Goal: Task Accomplishment & Management: Manage account settings

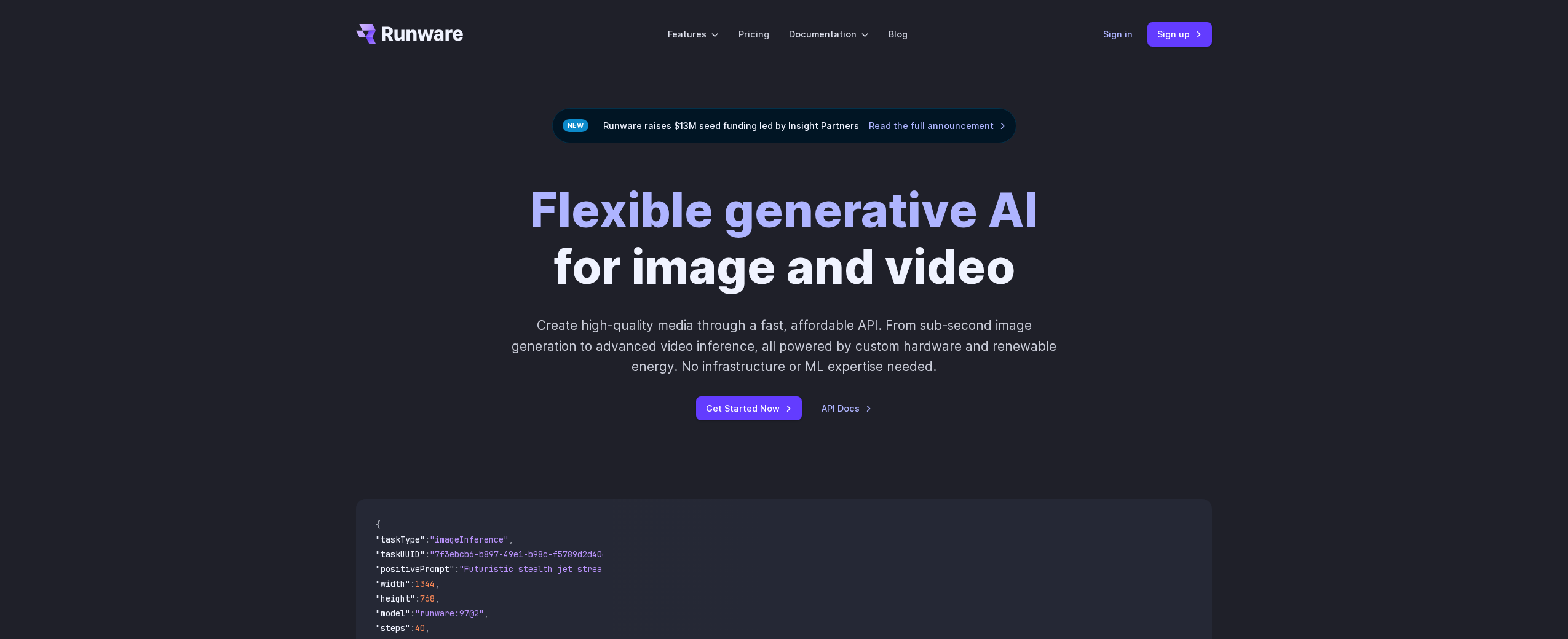
click at [1106, 33] on link "Sign in" at bounding box center [1118, 34] width 30 height 14
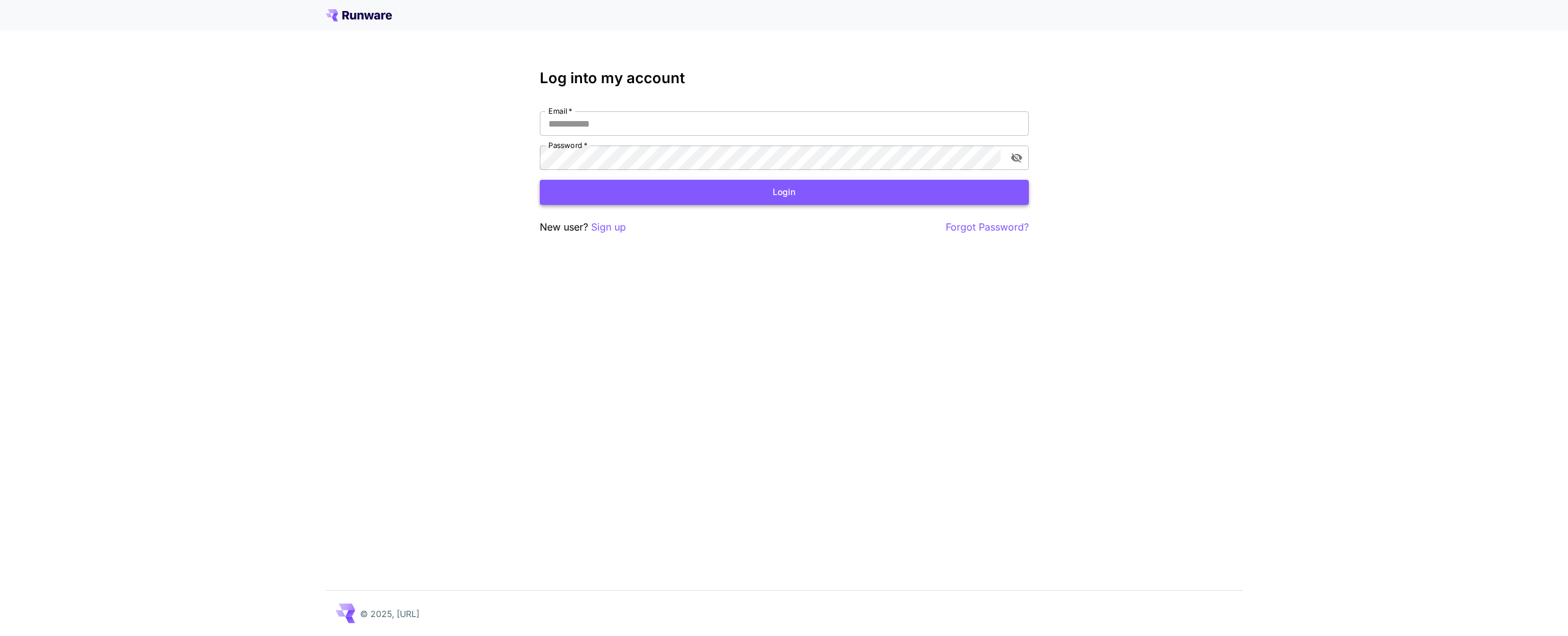
type input "**********"
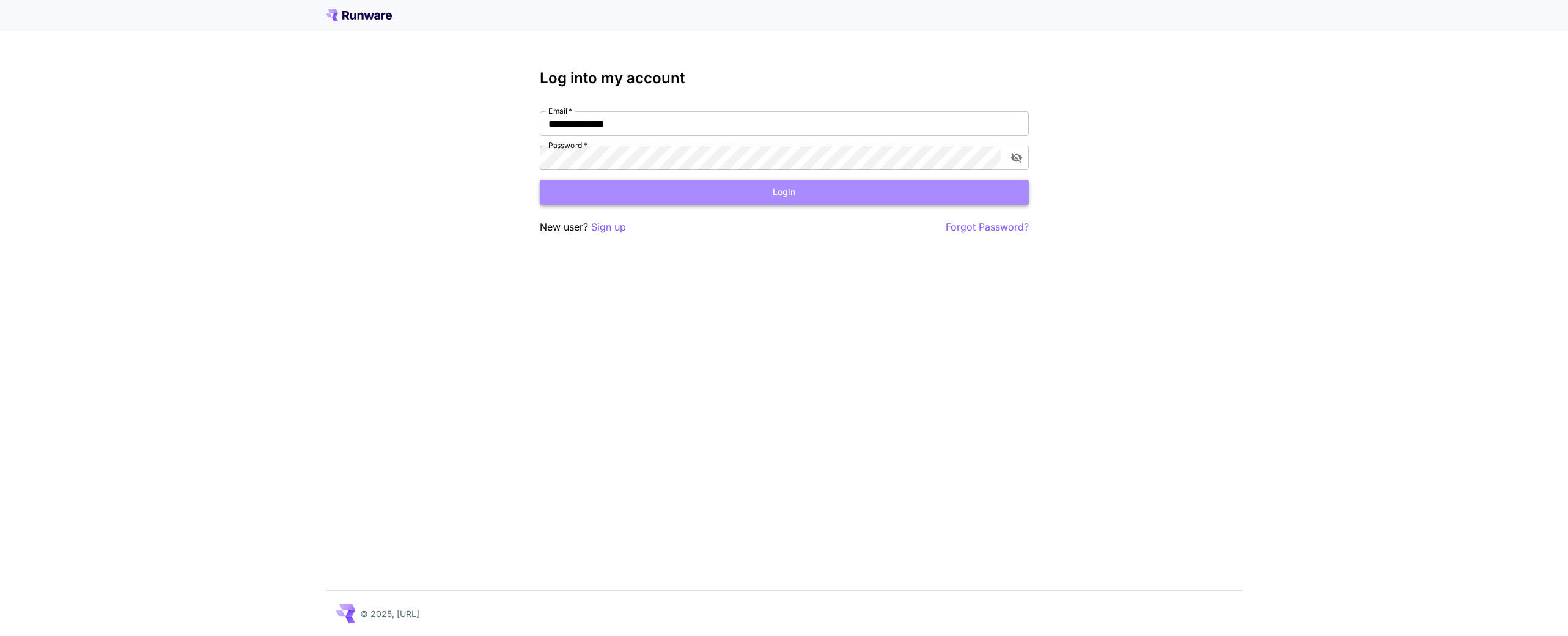
click at [711, 194] on button "Login" at bounding box center [784, 192] width 489 height 25
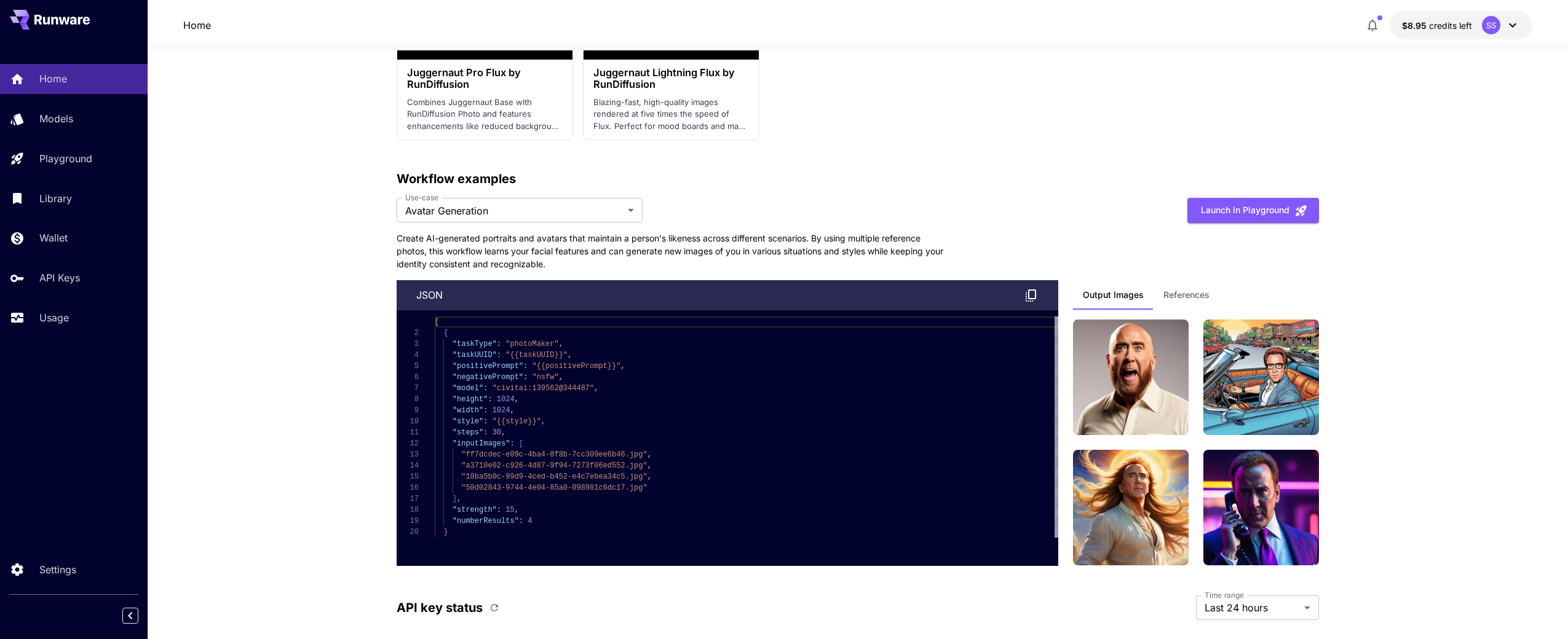
scroll to position [3249, 0]
